Goal: Ask a question: Seek information or help from site administrators or community

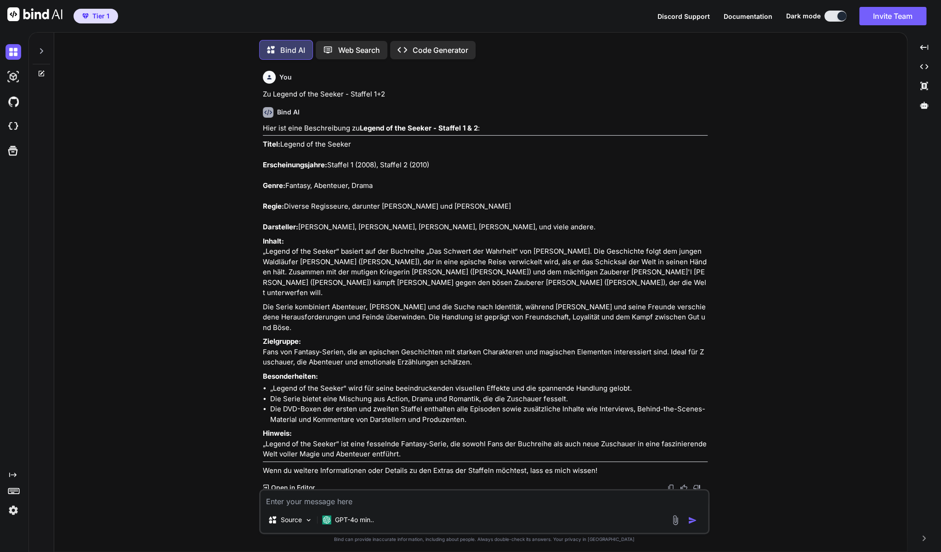
scroll to position [14069, 0]
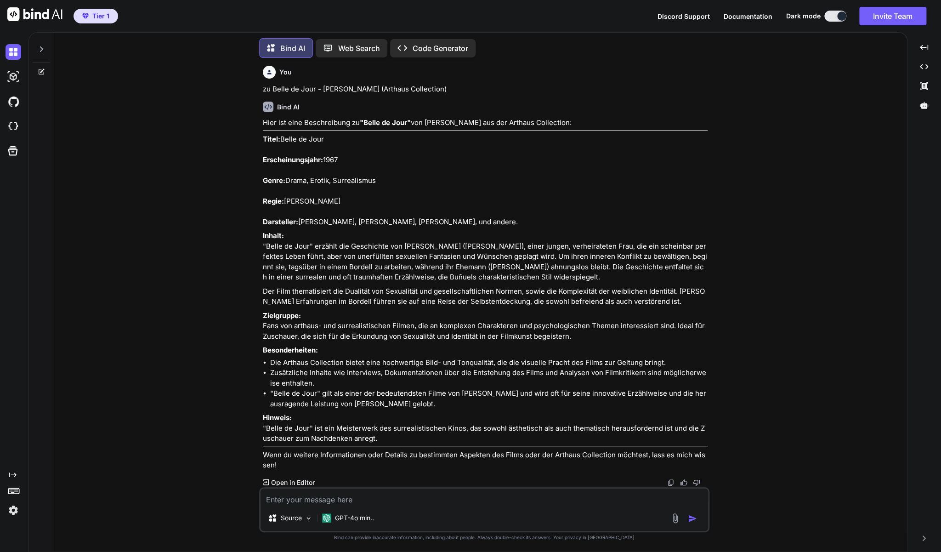
click at [369, 502] on textarea at bounding box center [485, 497] width 448 height 17
type textarea "z"
type textarea "x"
type textarea "zu"
type textarea "x"
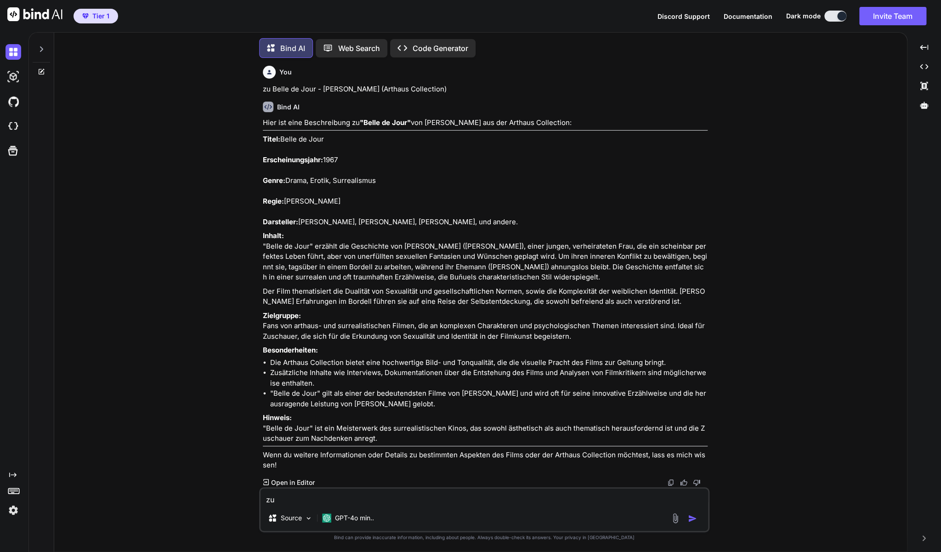
type textarea "zu"
type textarea "x"
paste textarea "Prince of Persia - Der Sand der Zeit (Blu-ray)"
type textarea "zu Prince of Persia - Der Sand der Zeit (Blu-ray)"
type textarea "x"
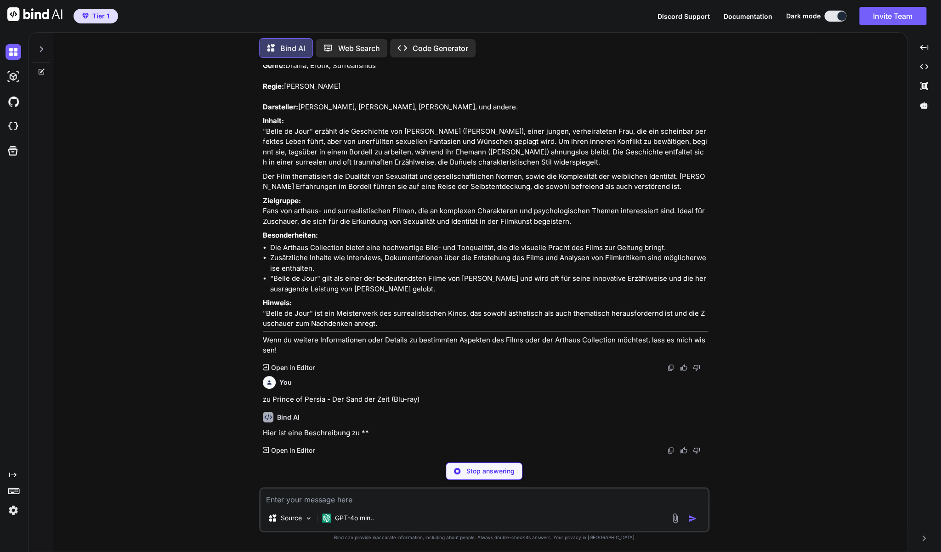
scroll to position [14257, 0]
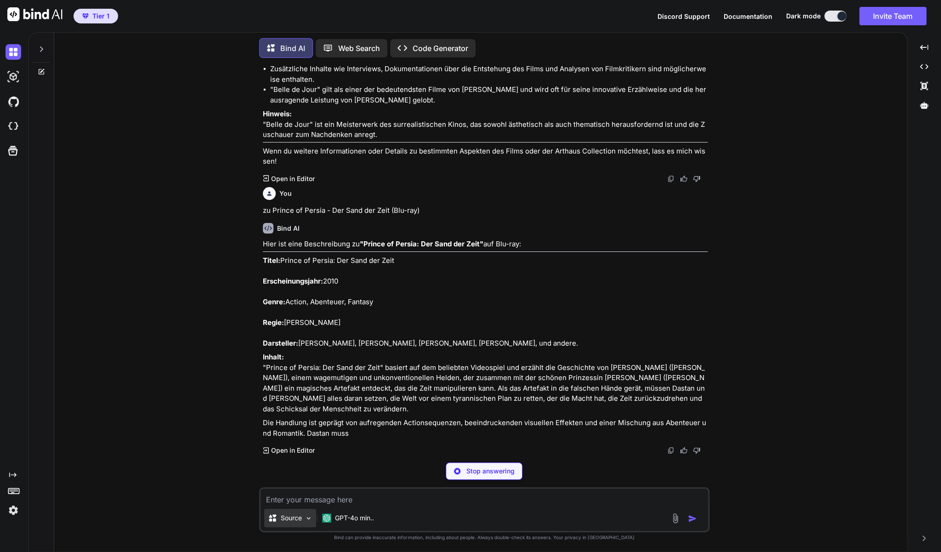
click at [311, 517] on img at bounding box center [309, 518] width 8 height 8
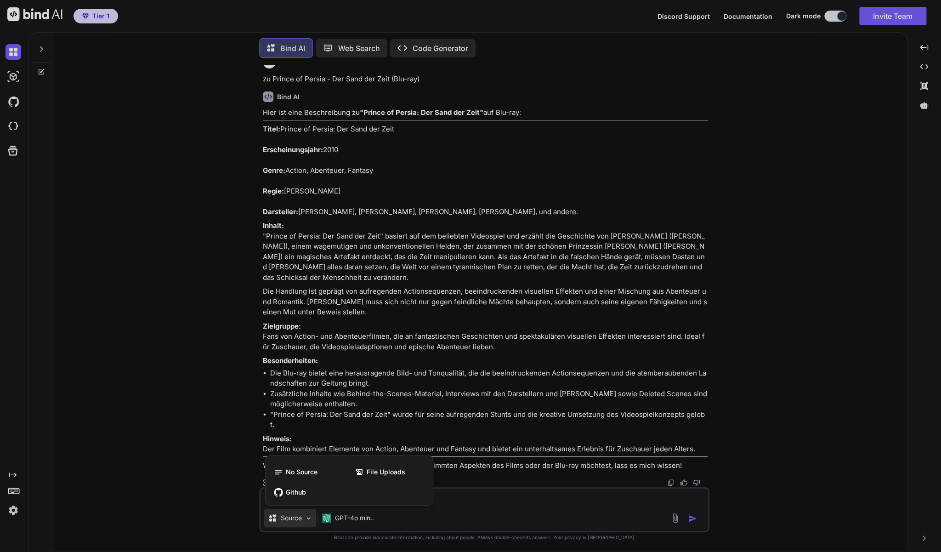
click at [197, 438] on div at bounding box center [470, 276] width 941 height 552
type textarea "x"
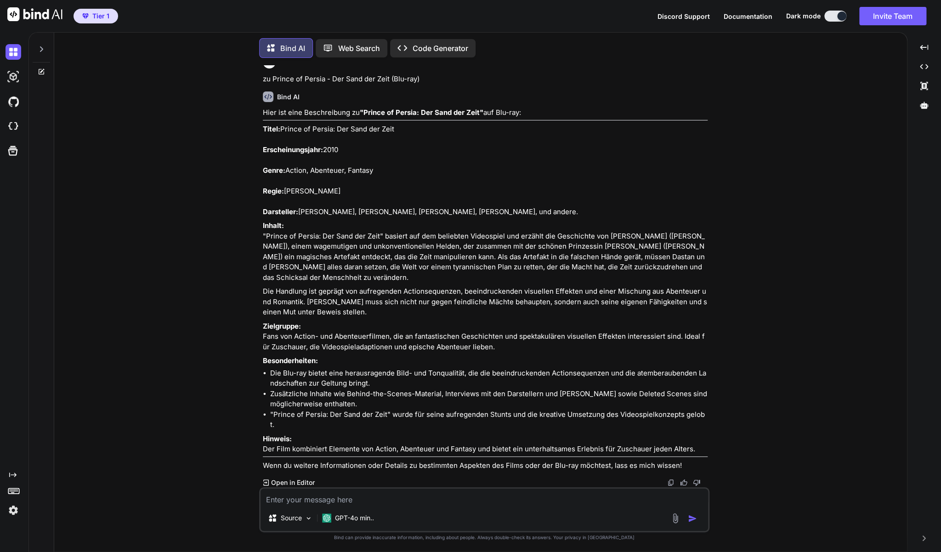
scroll to position [14578, 0]
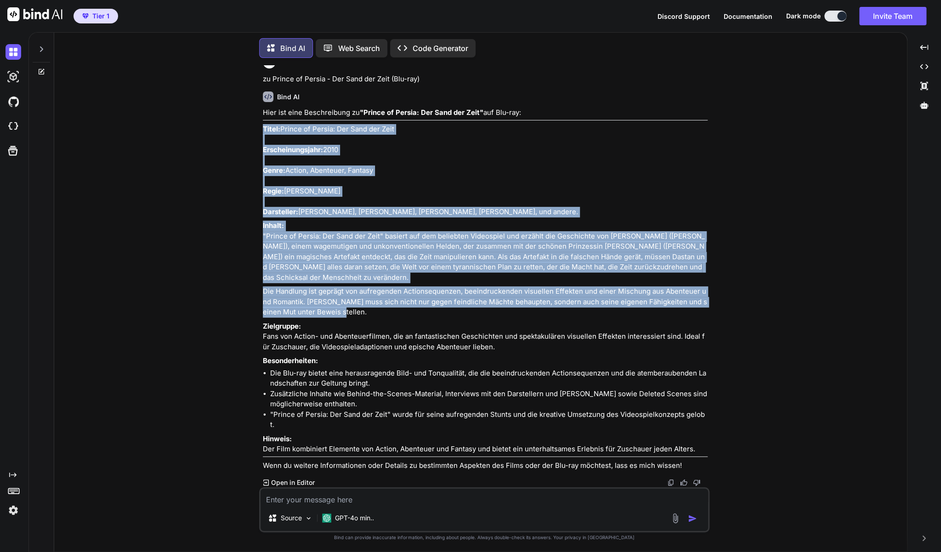
drag, startPoint x: 358, startPoint y: 353, endPoint x: 263, endPoint y: 154, distance: 220.0
click at [263, 154] on div "Hier ist eine Beschreibung zu "Prince of Persia: Der Sand der Zeit" auf Blu-ray…" at bounding box center [485, 289] width 445 height 363
copy div "Lorem: Ipsumd si Ametco: Adi Elit sed Doei Temporincididunt: 3145 Utlab: Etdolo…"
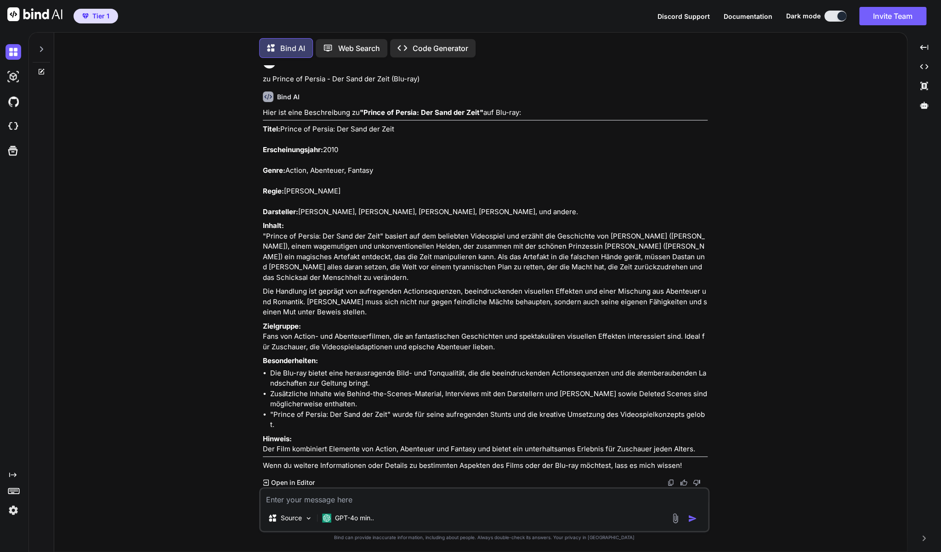
click at [356, 500] on textarea at bounding box center [485, 497] width 448 height 17
type textarea "z"
type textarea "x"
type textarea "zu"
type textarea "x"
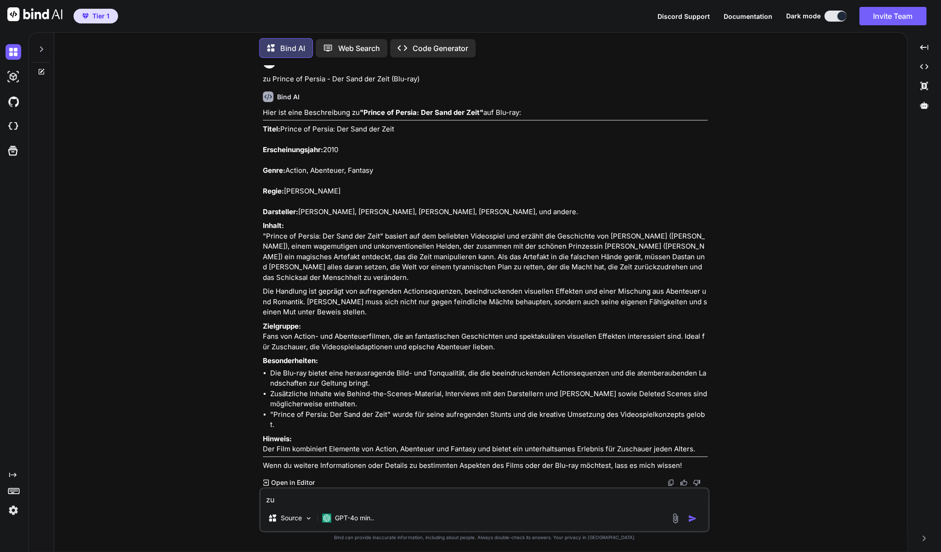
type textarea "zu"
type textarea "x"
paste textarea "The Great Wall mit [PERSON_NAME]"
type textarea "zu The Great Wall mit [PERSON_NAME]"
type textarea "x"
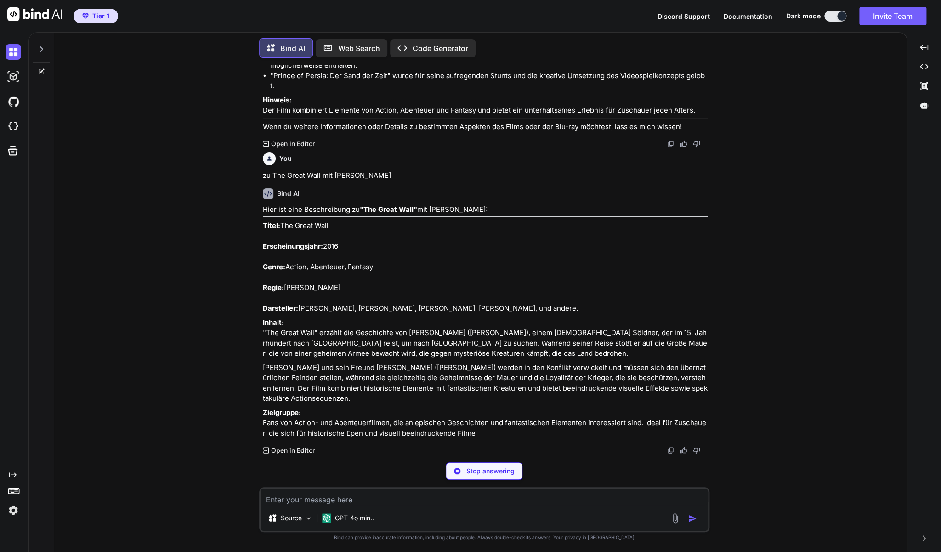
scroll to position [14974, 0]
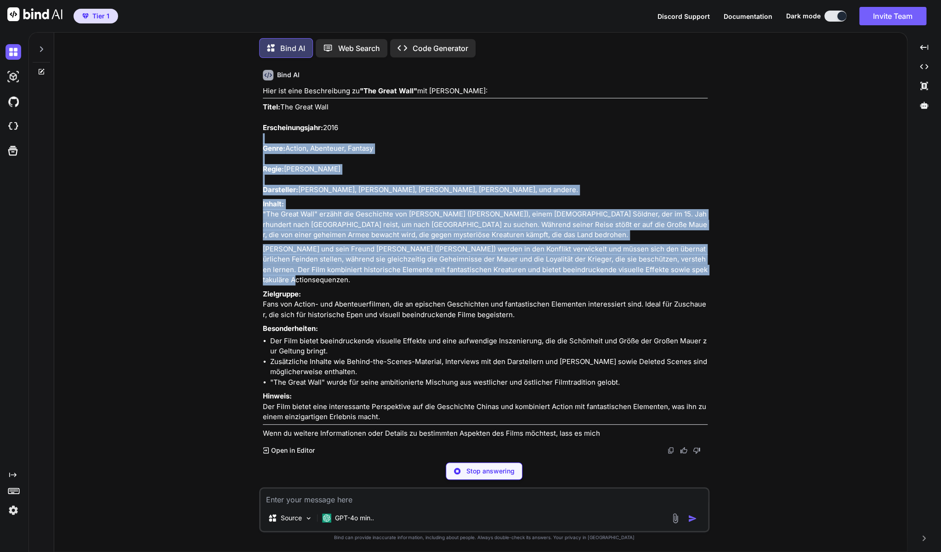
type textarea "x"
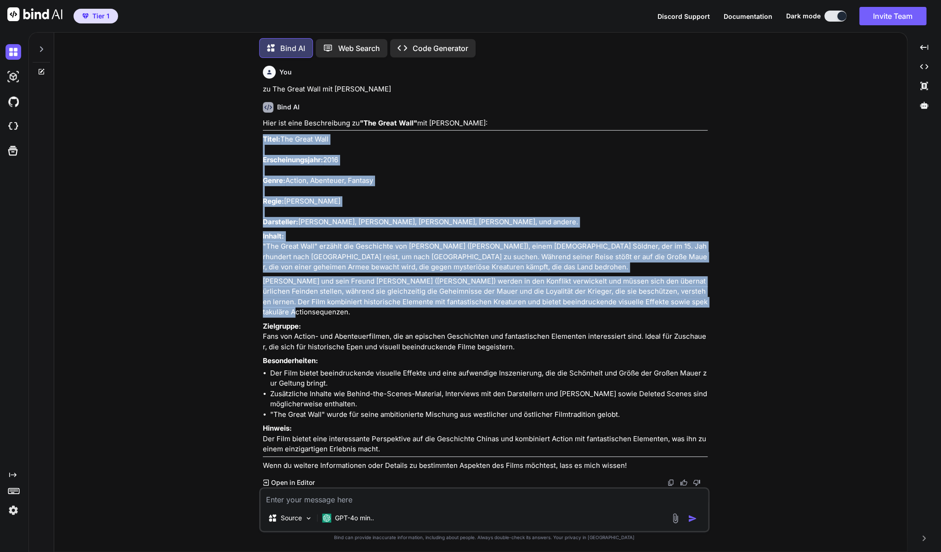
drag, startPoint x: 705, startPoint y: 389, endPoint x: 263, endPoint y: 215, distance: 474.4
click at [263, 215] on div "Hier ist eine Beschreibung zu "The Great Wall" mit [PERSON_NAME]: Titel: The Gr…" at bounding box center [485, 294] width 445 height 353
copy div "Titel: The Great Wall Erscheinungsjahr: 2016 Genre: Action, Abenteuer, Fantasy …"
click at [386, 502] on textarea at bounding box center [485, 497] width 448 height 17
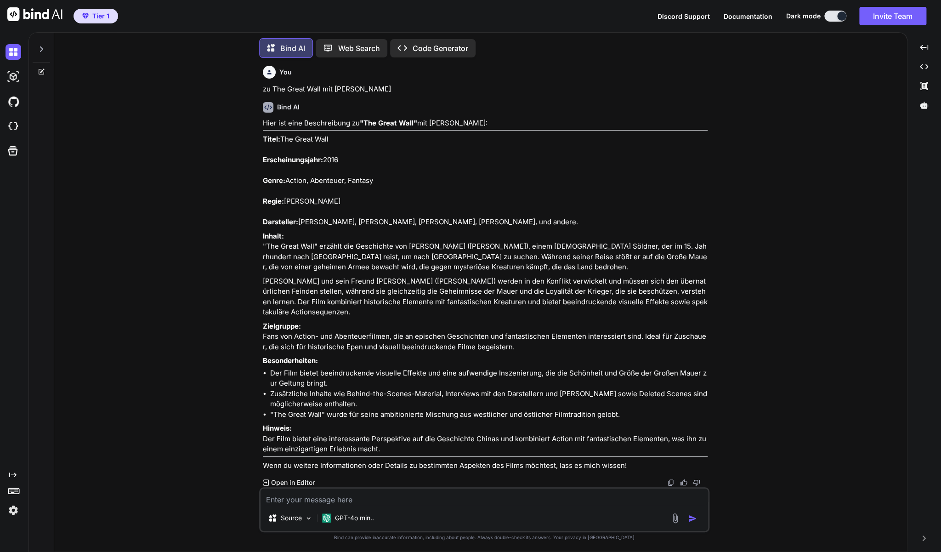
type textarea "z"
type textarea "x"
type textarea "zu"
type textarea "x"
type textarea "zu"
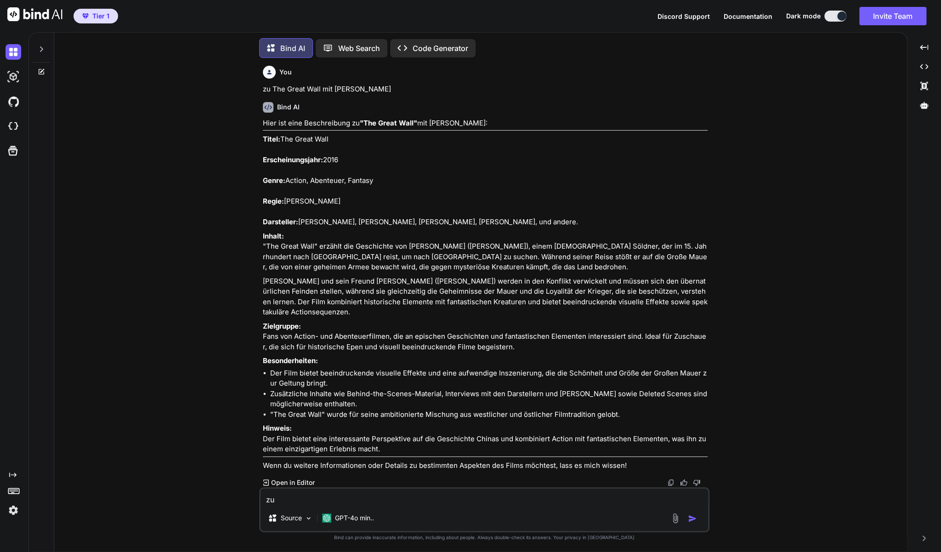
type textarea "x"
paste textarea "Hansel & Gretel: Hexenjäger - (Blu-ray"
type textarea "zu Hansel & Gretel: Hexenjäger - (Blu-ray"
type textarea "x"
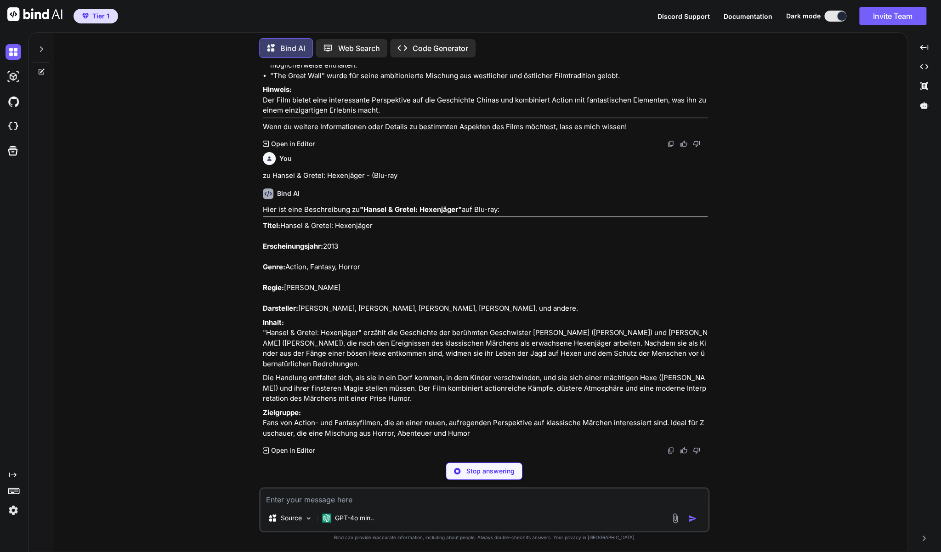
scroll to position [15420, 0]
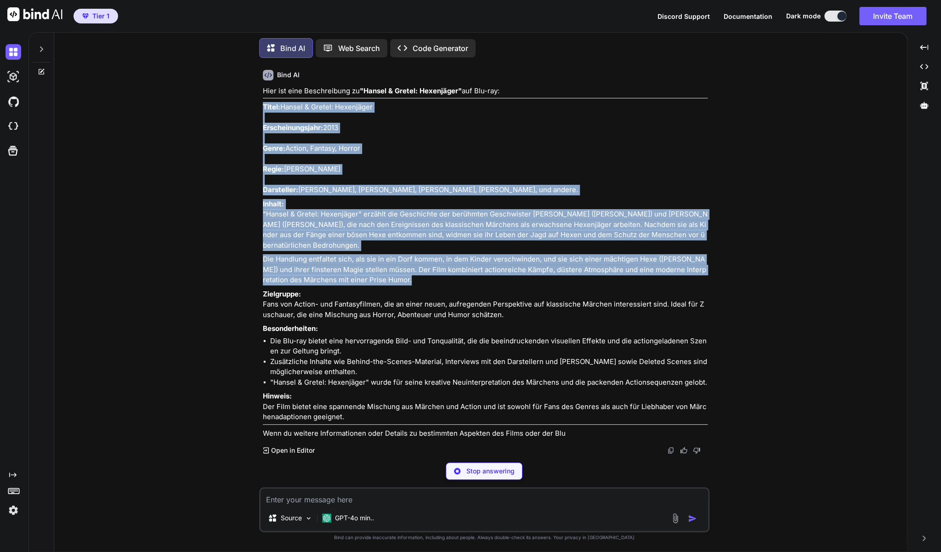
drag, startPoint x: 403, startPoint y: 401, endPoint x: 263, endPoint y: 216, distance: 231.3
click at [263, 216] on div "Hier ist eine Beschreibung zu "Hansel & Gretel: Hexenjäger" auf Blu-ray: Titel:…" at bounding box center [485, 262] width 445 height 353
type textarea "x"
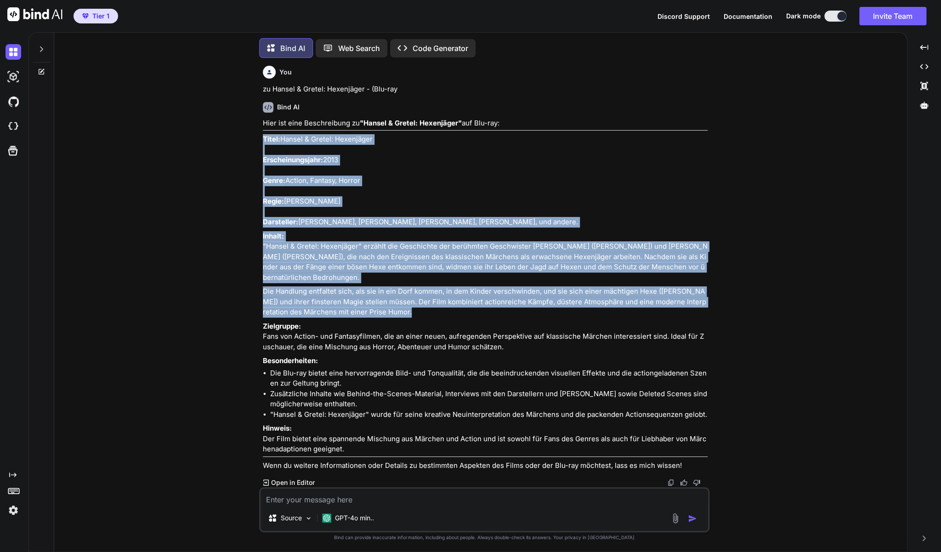
copy div "Titel: Hansel & Gretel: Hexenjäger Erscheinungsjahr: 2013 Genre: Action, Fantas…"
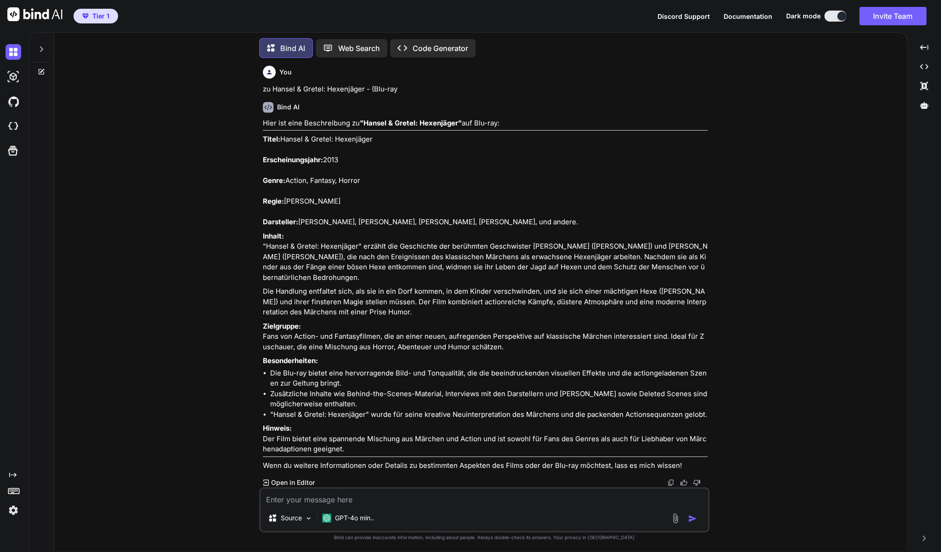
click at [391, 501] on textarea at bounding box center [485, 497] width 448 height 17
type textarea "z"
type textarea "x"
type textarea "zu"
type textarea "x"
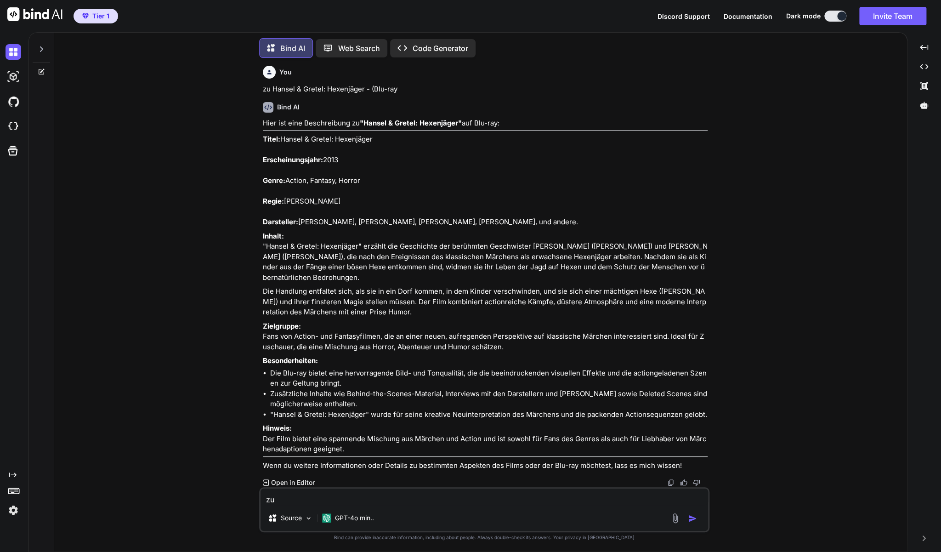
type textarea "zu"
type textarea "x"
paste textarea "Fast & Furious 5 - (Blu-ray Disc)"
type textarea "zu Fast & Furious 5 - (Blu-ray Disc)"
type textarea "x"
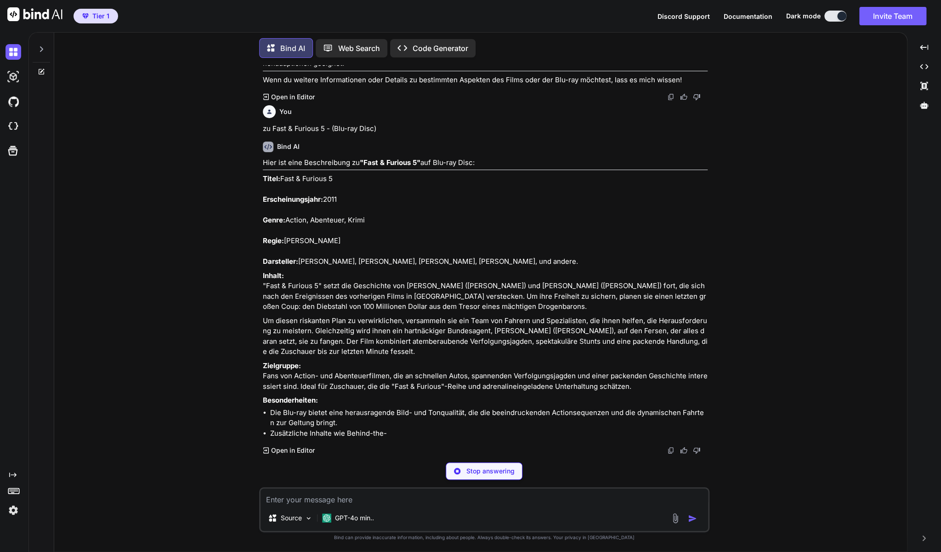
scroll to position [15912, 0]
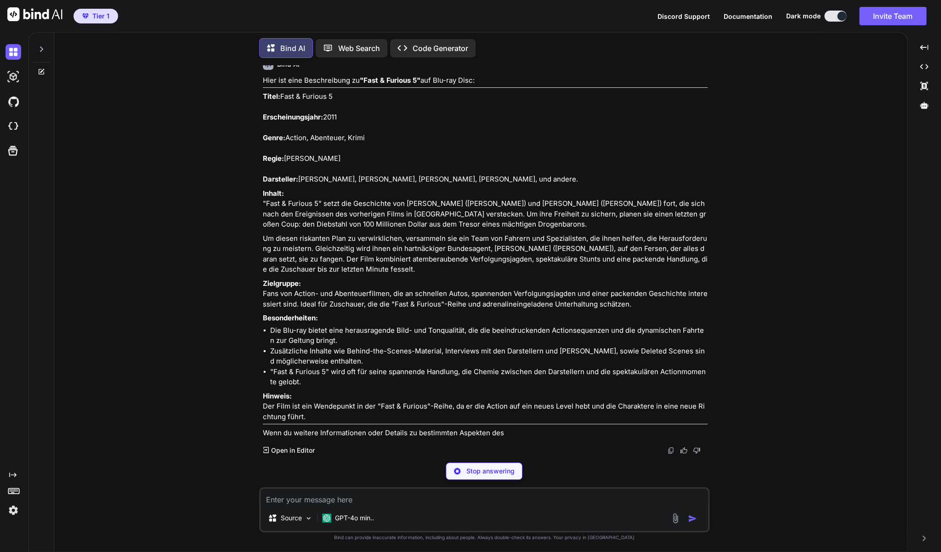
type textarea "x"
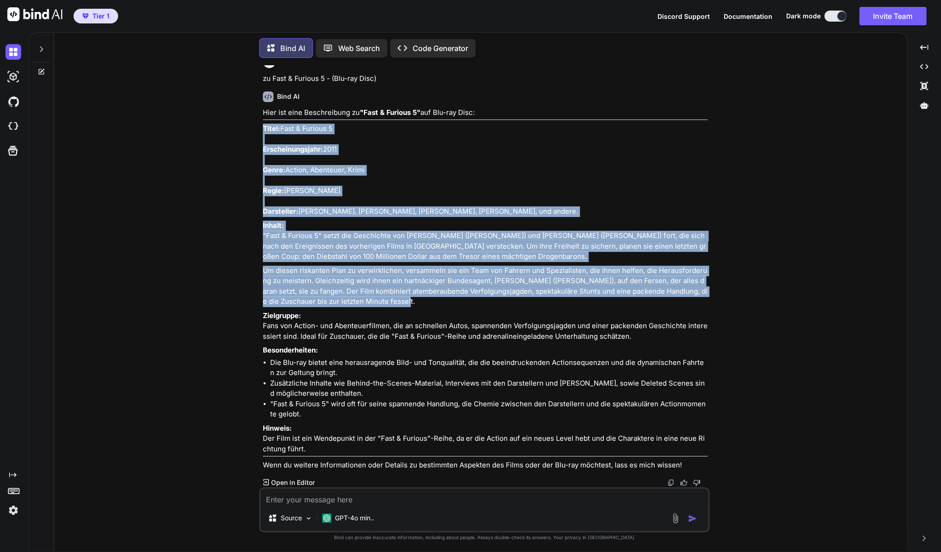
drag, startPoint x: 416, startPoint y: 367, endPoint x: 262, endPoint y: 181, distance: 241.6
click at [262, 181] on div "You Zu Legend of the Seeker - Staffel 1+2 Bind AI Hier ist eine Beschreibung zu…" at bounding box center [485, 276] width 449 height 422
copy div "Titel: Fast & Furious 5 Erscheinungsjahr: 2011 Genre: Action, Abenteuer, Krimi …"
click at [332, 500] on textarea at bounding box center [485, 497] width 448 height 17
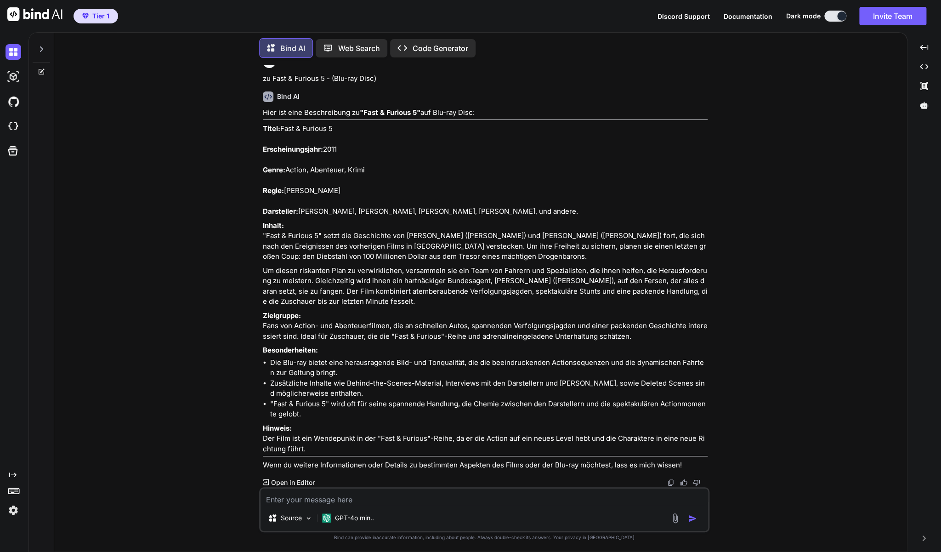
type textarea "z"
type textarea "x"
type textarea "zu"
type textarea "x"
type textarea "zu"
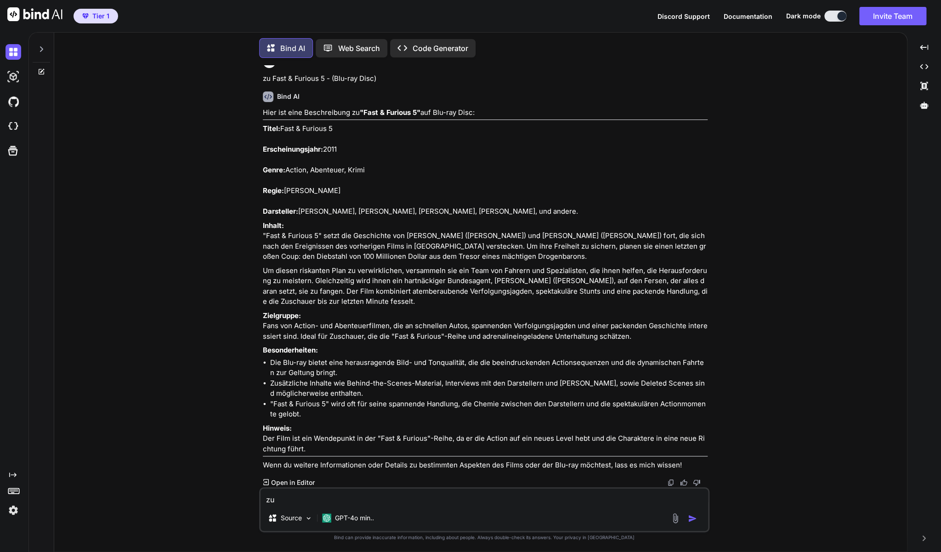
type textarea "x"
paste textarea "[PERSON_NAME] Version (Blu-Ray)"
type textarea "zu [PERSON_NAME] Version (Blu-Ray)"
type textarea "x"
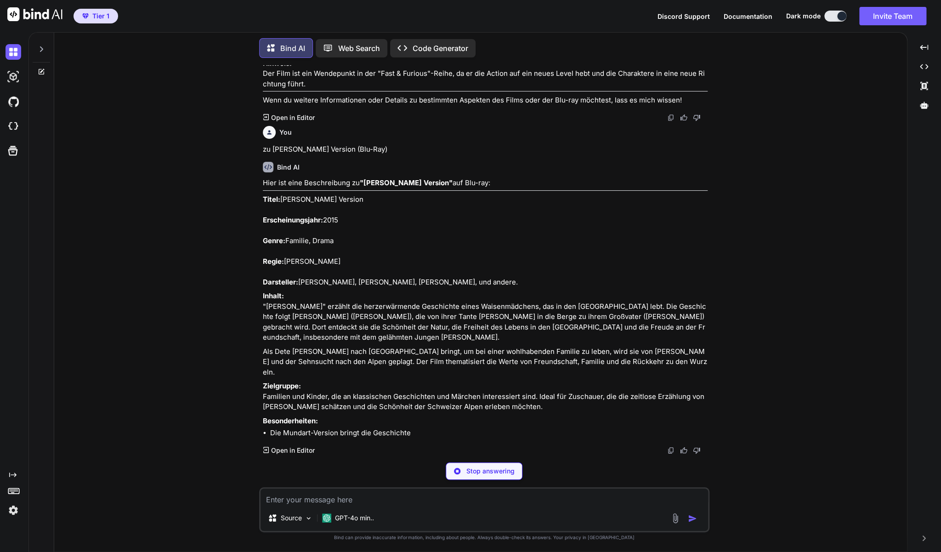
scroll to position [16358, 0]
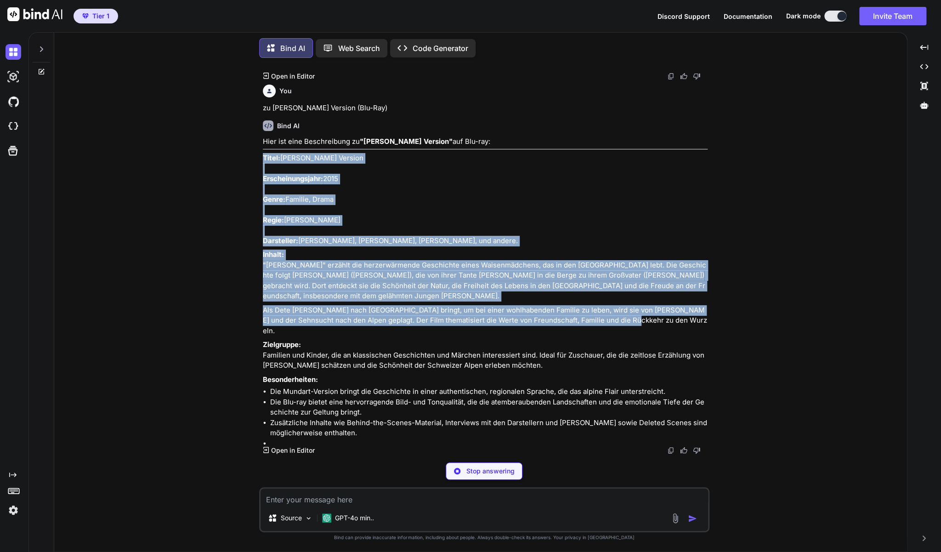
drag, startPoint x: 610, startPoint y: 363, endPoint x: 264, endPoint y: 197, distance: 383.6
click at [264, 197] on div "Hier ist eine Beschreibung zu "Heidi - Mundart Version" auf Blu-ray: Titel: [PE…" at bounding box center [485, 288] width 445 height 302
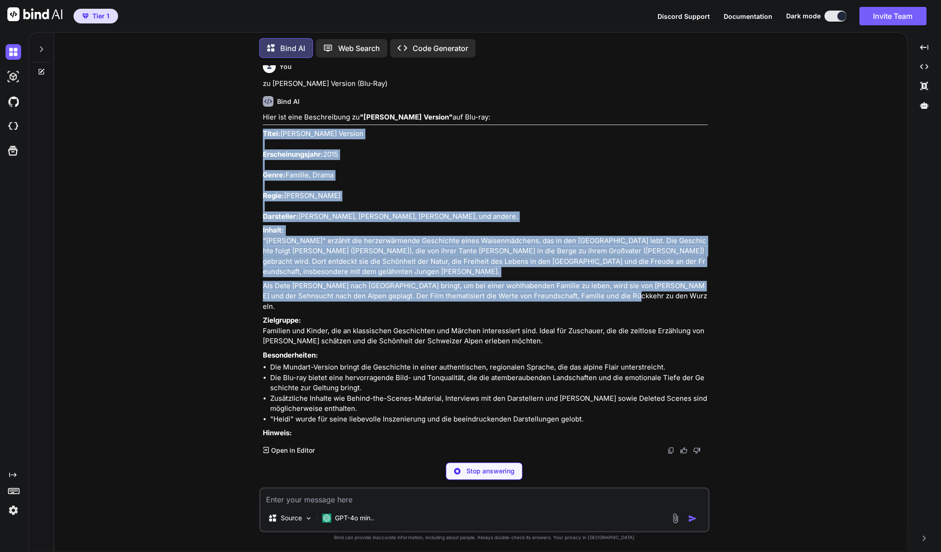
copy div "Titel: [PERSON_NAME] Version Erscheinungsjahr: 2015 Genre: Familie, Drama Regie…"
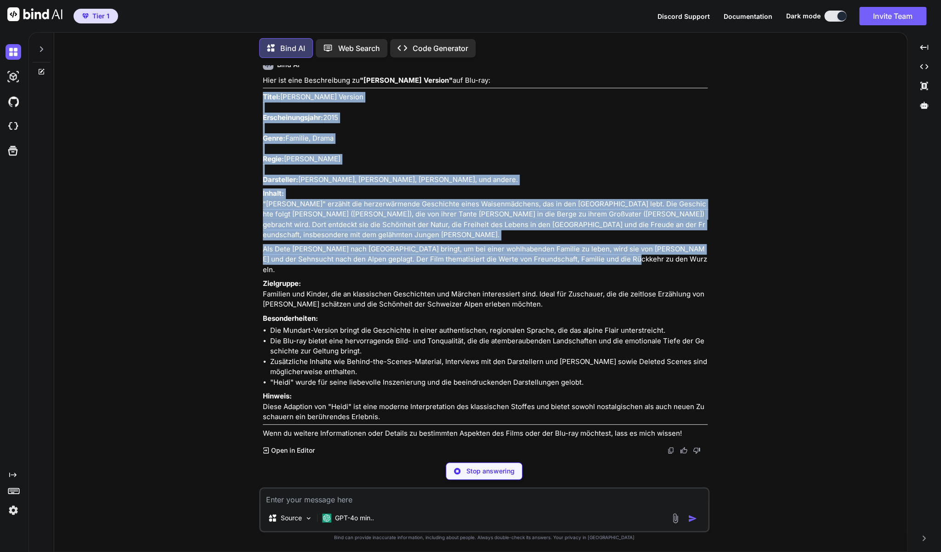
type textarea "x"
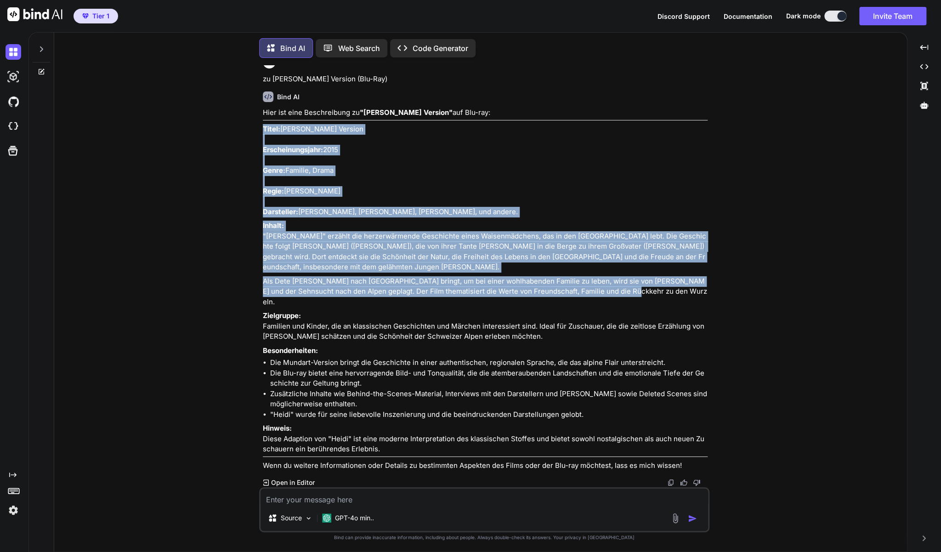
click at [381, 503] on textarea at bounding box center [485, 497] width 448 height 17
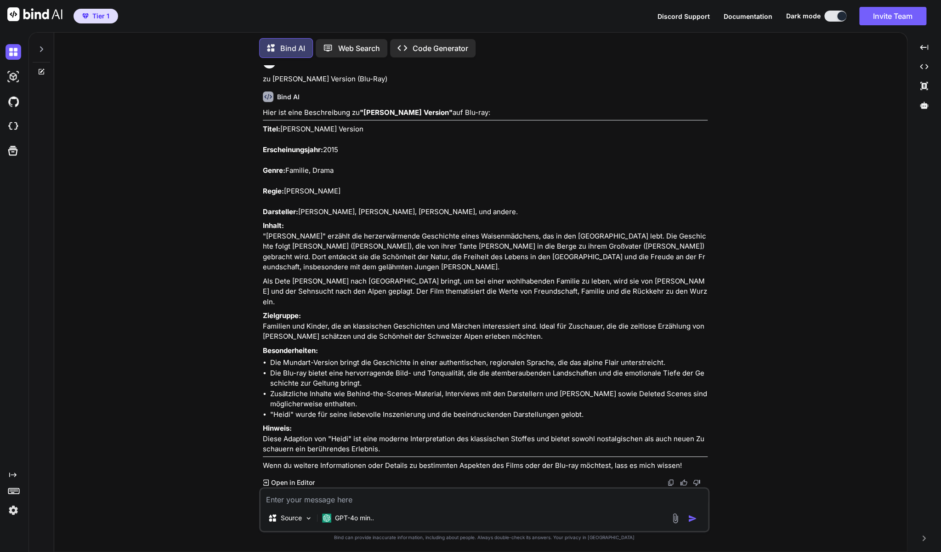
type textarea "z"
type textarea "x"
type textarea "zu"
type textarea "x"
type textarea "zu"
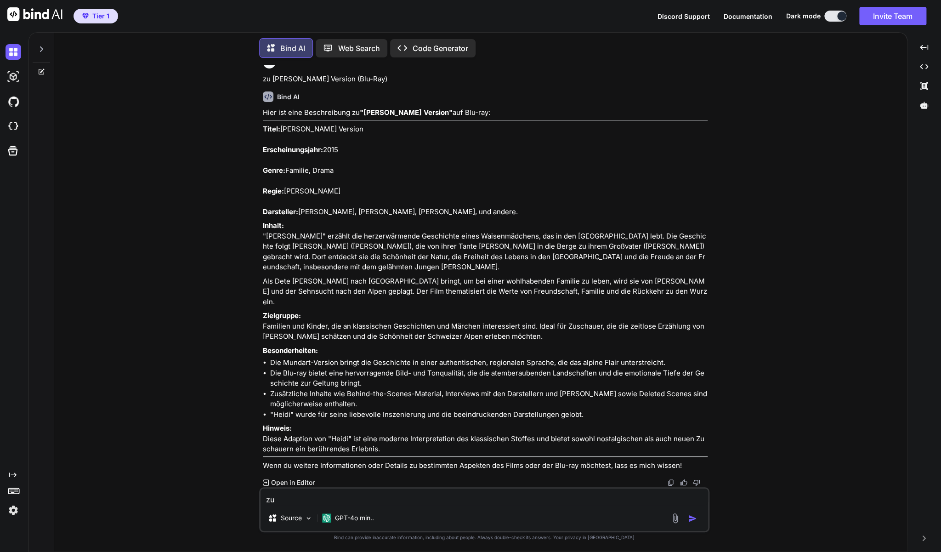
type textarea "x"
paste textarea "[PERSON_NAME] und die Heiligtümer des Todes 2 🧙‍♂ (Blu-Ray)"
type textarea "zu [PERSON_NAME] und die Heiligtümer des Todes 2 🧙‍♂ (Blu-Ray)"
type textarea "x"
type textarea "zu [PERSON_NAME] und die Heiligtümer des Todes 2 🧙‍ (Blu-Ray)"
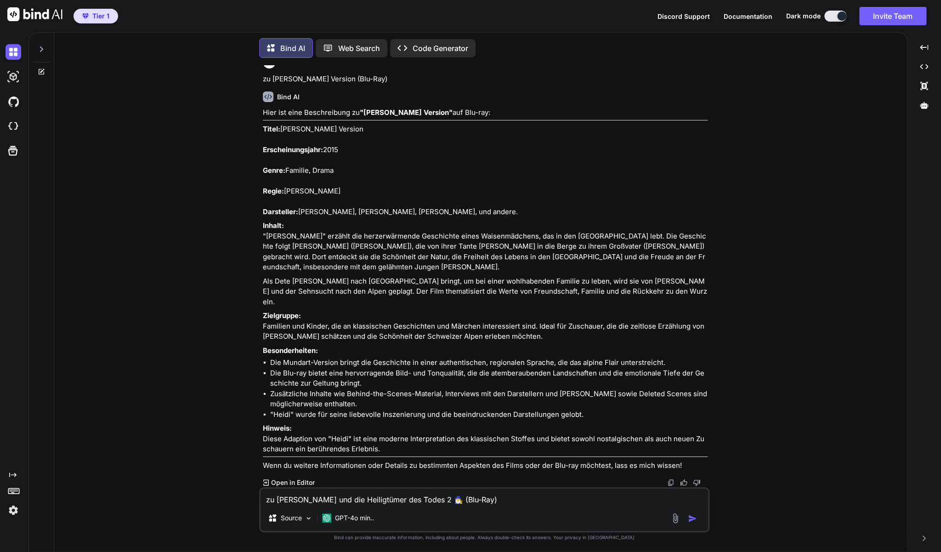
type textarea "x"
type textarea "zu [PERSON_NAME] und die Heiligtümer des Todes 2 🧙 (Blu-Ray)"
type textarea "x"
type textarea "zu [PERSON_NAME] und die Heiligtümer des Todes 2 (Blu-Ray)"
type textarea "x"
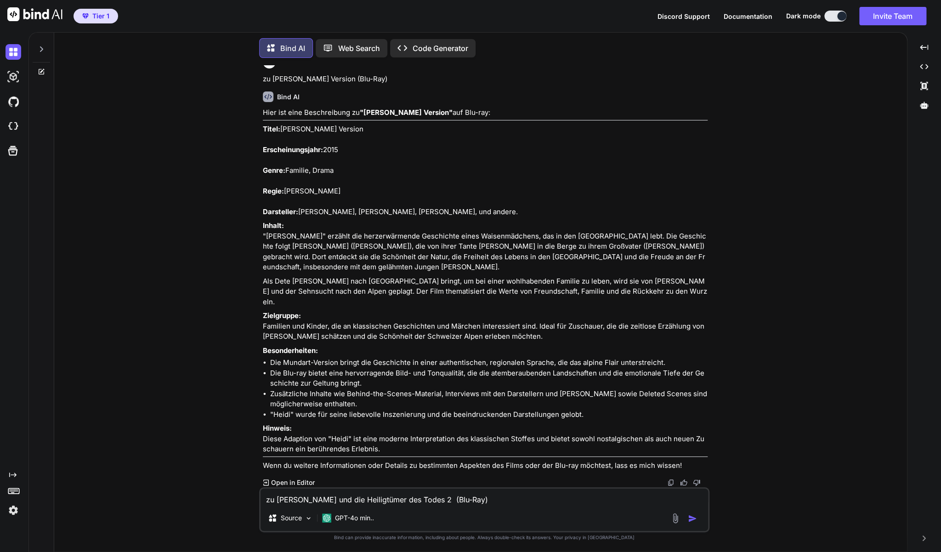
type textarea "zu [PERSON_NAME] und die Heiligtümer des Todes 2 (Blu-Ray)"
type textarea "x"
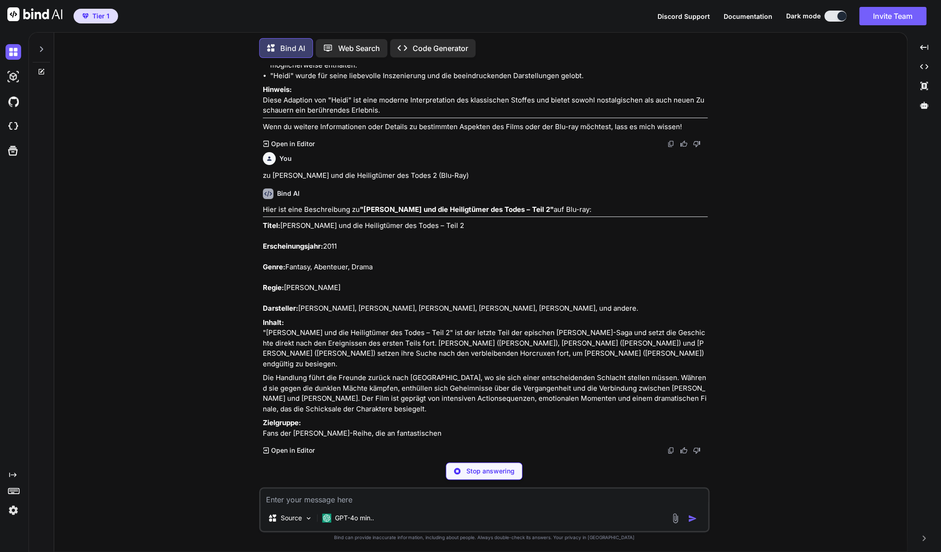
scroll to position [16788, 0]
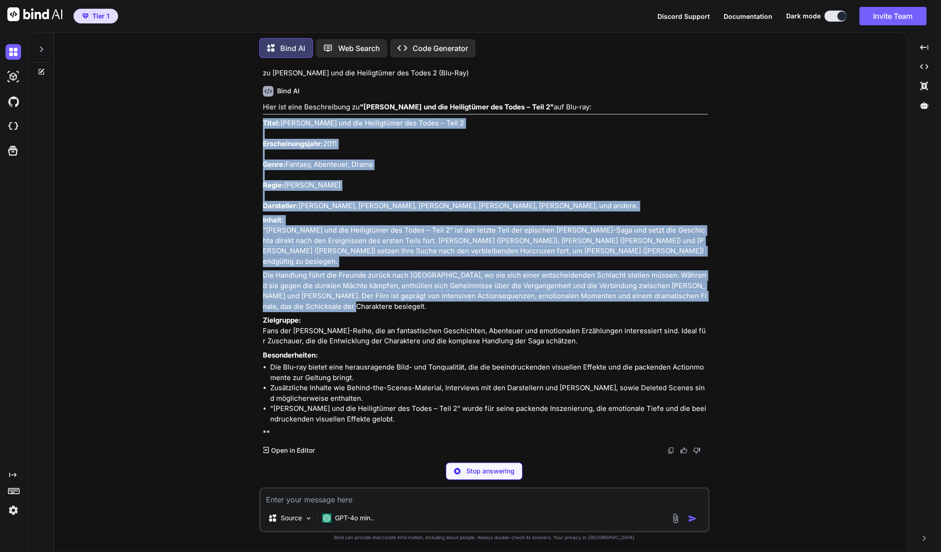
drag, startPoint x: 324, startPoint y: 399, endPoint x: 261, endPoint y: 215, distance: 194.2
click at [261, 215] on div "You Zu Legend of the Seeker - Staffel 1+2 Bind AI Hier ist eine Beschreibung zu…" at bounding box center [485, 260] width 449 height 390
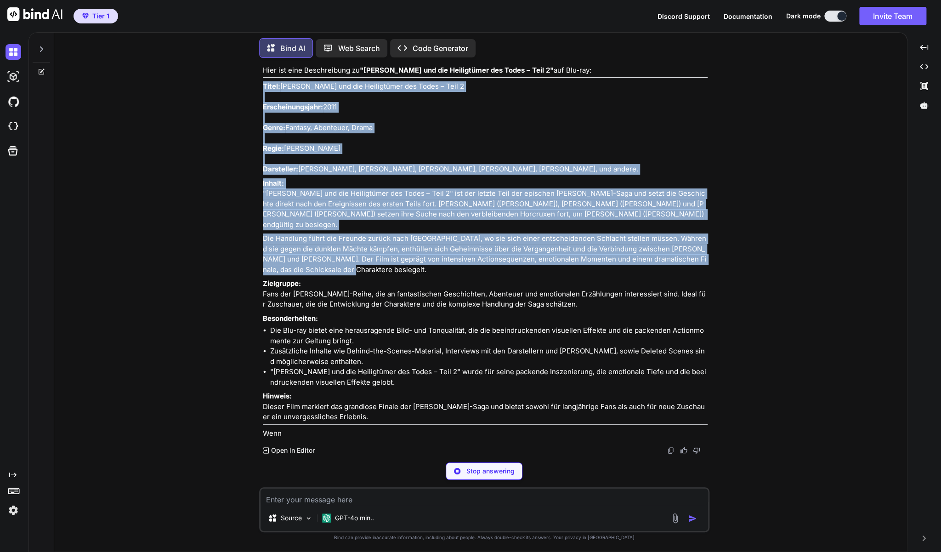
copy div "Lorem: Ipsum Dolors ame con Adipiscinge sed Doeiu – Temp 0 Incididuntutlabo: 18…"
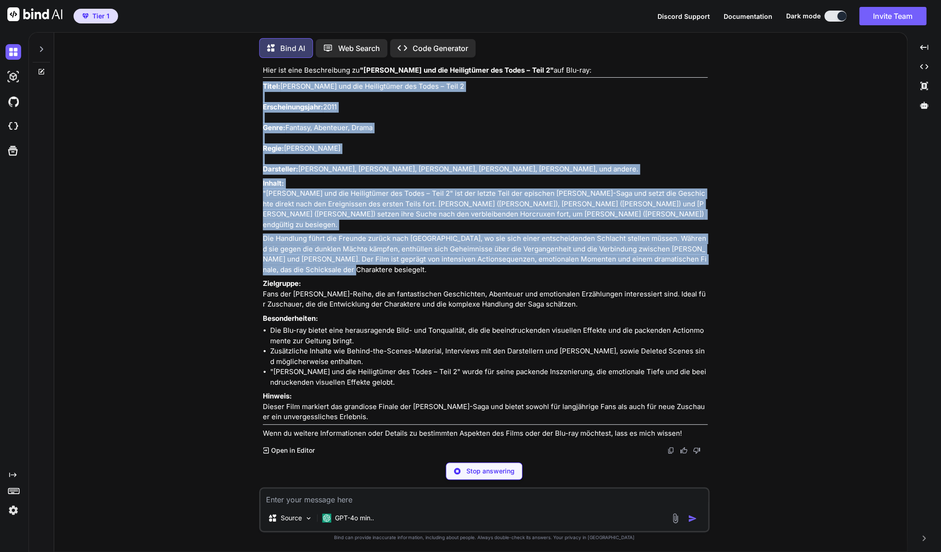
type textarea "x"
